Goal: Information Seeking & Learning: Find specific fact

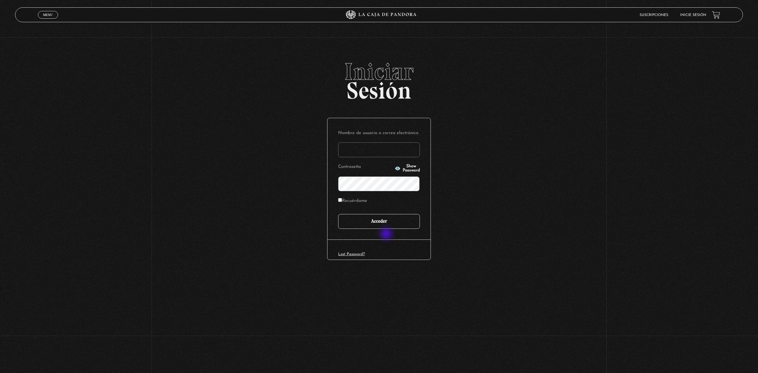
type input "cindyavila2010"
click at [388, 229] on input "Acceder" at bounding box center [379, 221] width 82 height 15
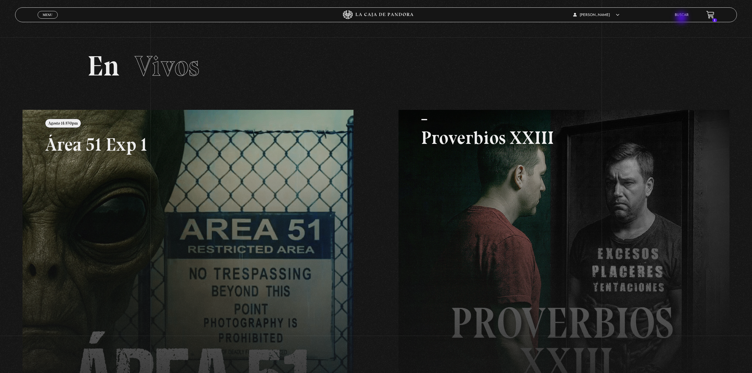
click at [685, 18] on li "Buscar" at bounding box center [682, 14] width 14 height 9
click at [689, 13] on link "Buscar" at bounding box center [682, 15] width 14 height 4
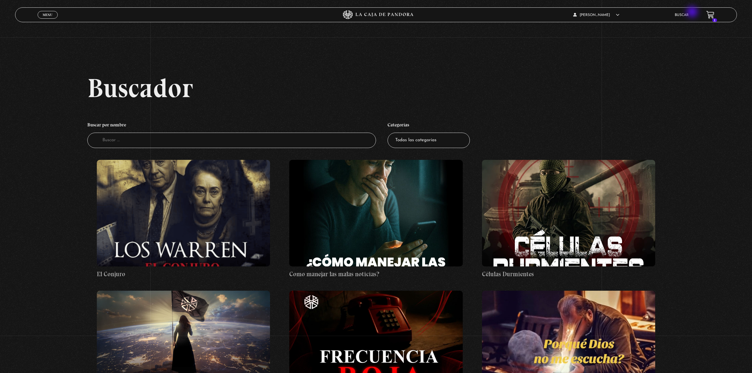
click at [689, 13] on link "Buscar" at bounding box center [682, 15] width 14 height 4
click at [136, 143] on input "Buscador" at bounding box center [231, 141] width 289 height 16
type input "11 S"
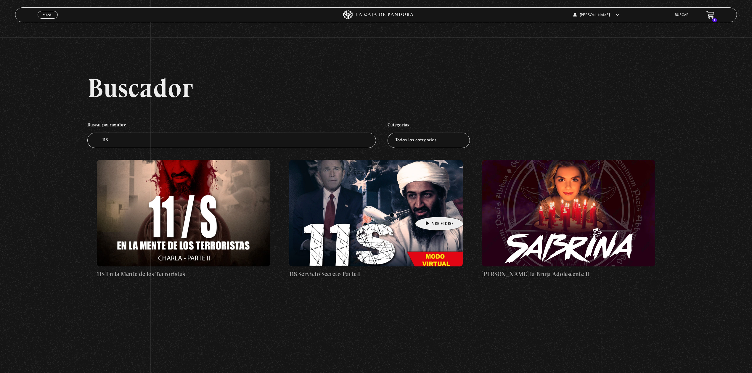
click at [430, 208] on figure at bounding box center [375, 213] width 173 height 107
